Goal: Check status: Check status

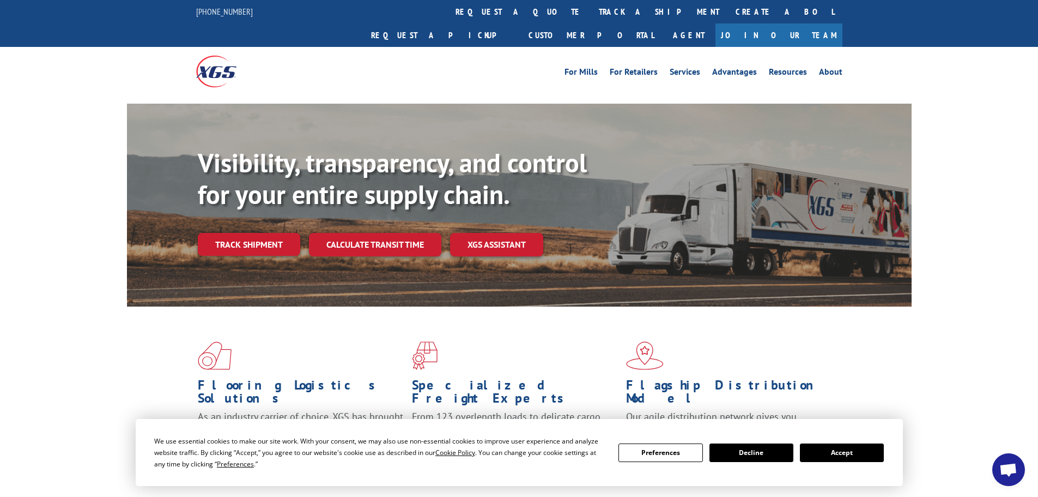
click at [856, 444] on button "Accept" at bounding box center [842, 452] width 84 height 19
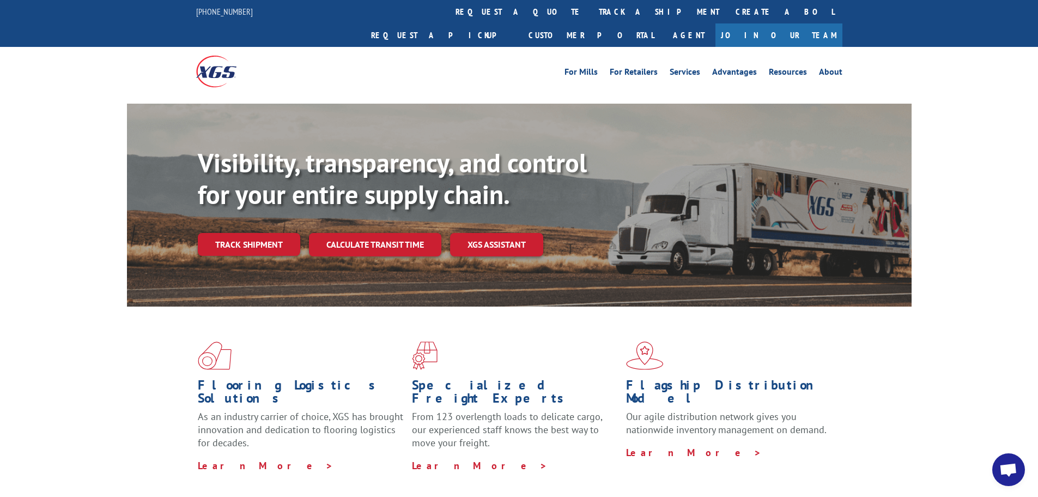
click at [591, 10] on link "track a shipment" at bounding box center [659, 11] width 137 height 23
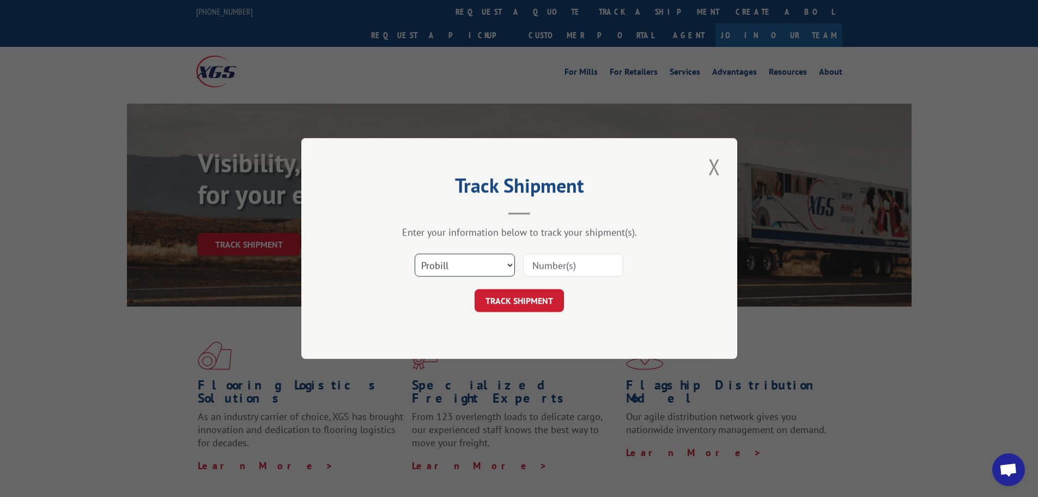
click at [483, 268] on select "Select category... Probill BOL PO" at bounding box center [465, 264] width 100 height 23
select select "po"
click at [415, 253] on select "Select category... Probill BOL PO" at bounding box center [465, 264] width 100 height 23
click at [555, 270] on input at bounding box center [573, 264] width 100 height 23
paste input "15530462"
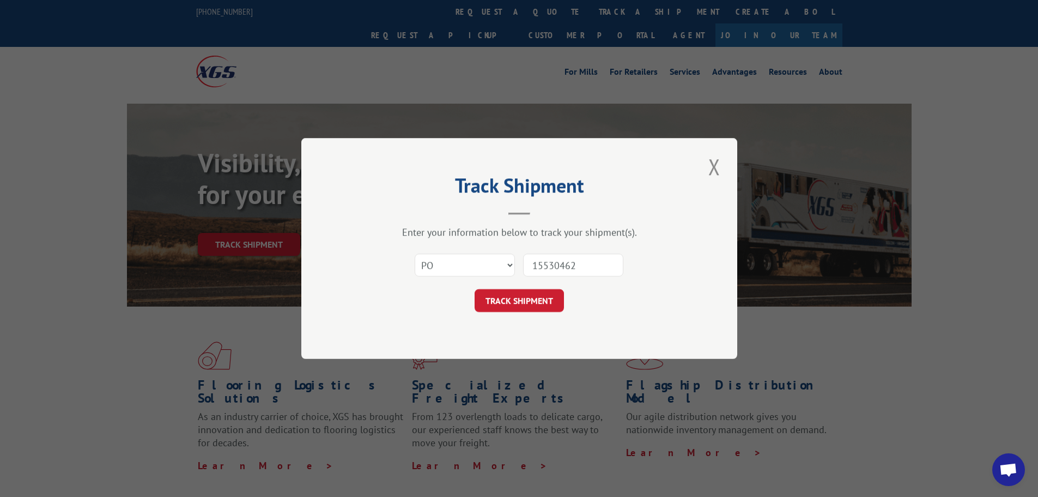
type input "15530462"
click at [475, 289] on button "TRACK SHIPMENT" at bounding box center [519, 300] width 89 height 23
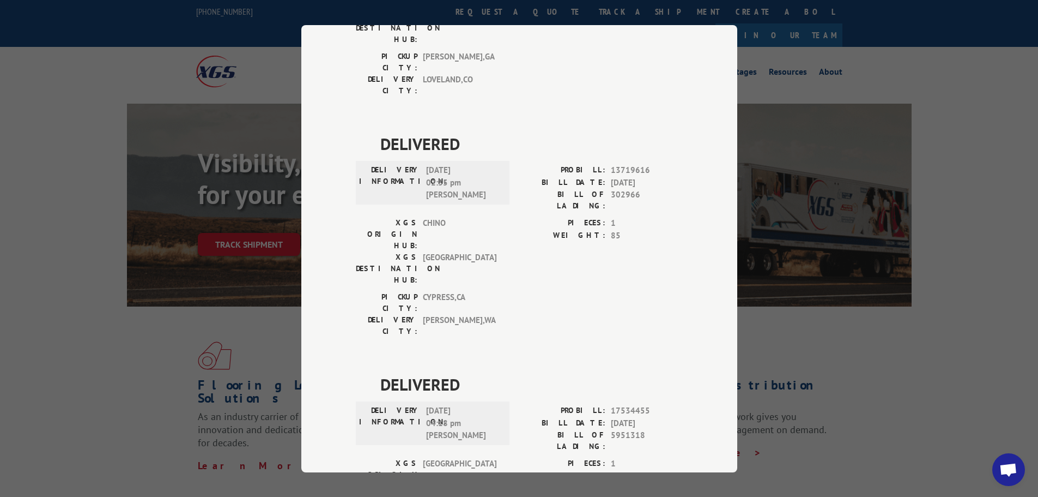
scroll to position [222, 0]
